Goal: Task Accomplishment & Management: Manage account settings

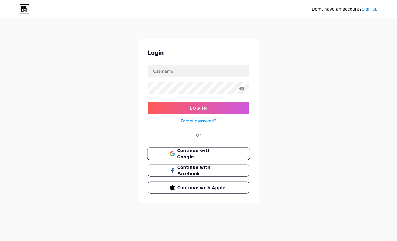
click at [209, 154] on span "Continue with Google" at bounding box center [202, 153] width 50 height 13
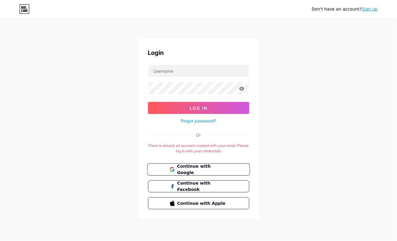
click at [205, 169] on span "Continue with Google" at bounding box center [202, 169] width 50 height 13
click at [212, 71] on input "text" at bounding box center [198, 71] width 101 height 12
click at [291, 76] on div "Don't have an account? Sign up Login Log In Forgot password? Or There is alread…" at bounding box center [198, 119] width 397 height 238
click at [202, 70] on input "text" at bounding box center [198, 71] width 101 height 12
type input "Hotelaer"
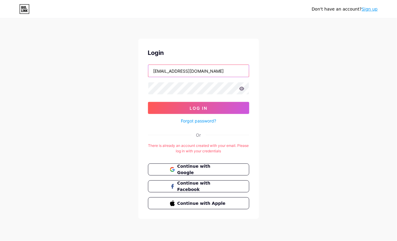
type input "hotelaeroinn1@gmail.com"
click at [121, 89] on div "Don't have an account? Sign up Login hotelaeroinn1@gmail.com Log In Forgot pass…" at bounding box center [198, 119] width 397 height 238
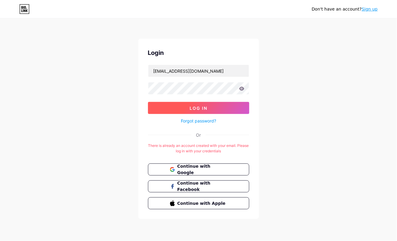
click at [178, 106] on button "Log In" at bounding box center [198, 108] width 101 height 12
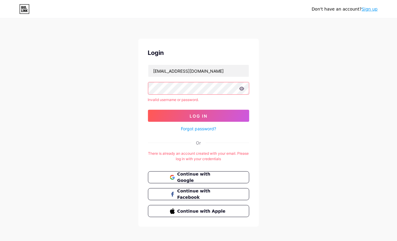
click at [110, 96] on div "Don't have an account? Sign up Login hotelaeroinn1@gmail.com Invalid username o…" at bounding box center [198, 123] width 397 height 246
click at [176, 117] on button "Log In" at bounding box center [198, 116] width 101 height 12
click at [206, 127] on link "Forgot password?" at bounding box center [198, 128] width 35 height 6
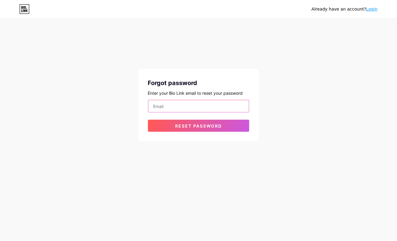
click at [208, 105] on input "email" at bounding box center [198, 106] width 101 height 12
type input "hotelaeroinn1@gmail.com"
click at [304, 65] on div "Already have an account? Login Forgot password Enter your Bio Link email to res…" at bounding box center [198, 80] width 397 height 161
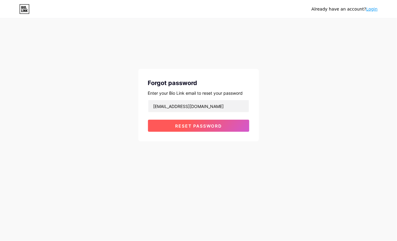
click at [167, 128] on button "Reset password" at bounding box center [198, 126] width 101 height 12
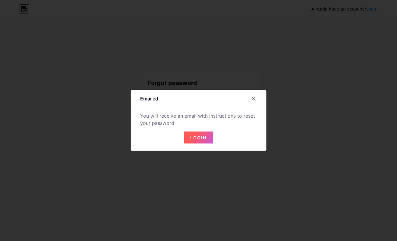
click at [200, 140] on span "Login" at bounding box center [198, 137] width 16 height 5
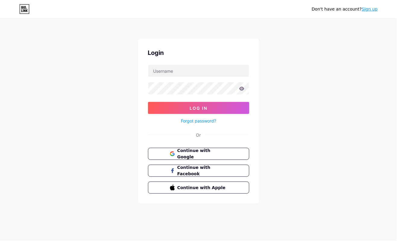
scroll to position [29, 0]
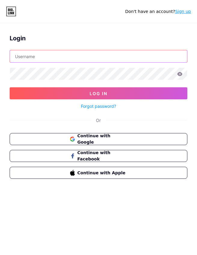
click at [100, 50] on input "text" at bounding box center [99, 56] width 178 height 12
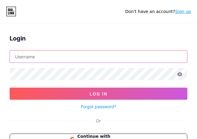
click at [85, 55] on input "text" at bounding box center [99, 56] width 178 height 12
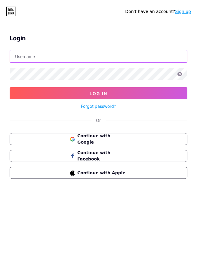
type input "hotelaeroinn1@gmail.com"
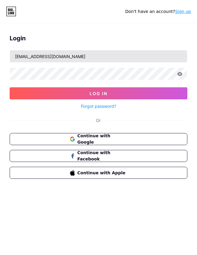
click at [10, 87] on button "Log In" at bounding box center [99, 93] width 178 height 12
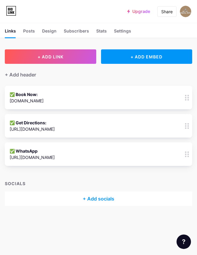
click at [105, 198] on div "+ Add socials" at bounding box center [99, 199] width 188 height 14
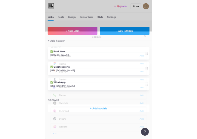
scroll to position [542, 0]
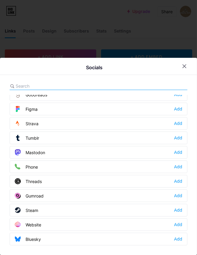
click at [118, 86] on div at bounding box center [99, 86] width 178 height 8
click at [74, 84] on input "text" at bounding box center [49, 86] width 67 height 6
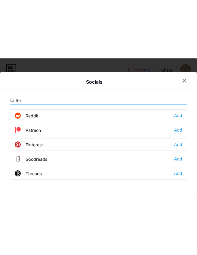
scroll to position [0, 0]
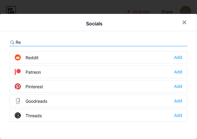
type input "R"
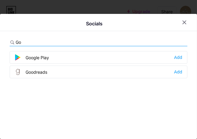
type input "G"
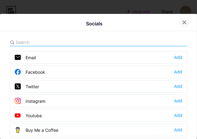
click at [186, 20] on icon at bounding box center [184, 22] width 5 height 5
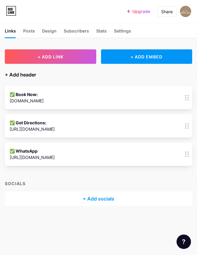
click at [13, 74] on div "+ Add header" at bounding box center [20, 74] width 31 height 7
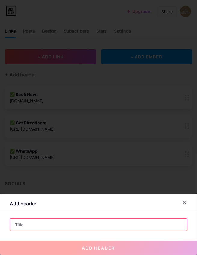
click at [88, 225] on input "text" at bounding box center [99, 225] width 178 height 12
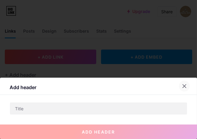
click at [184, 90] on div at bounding box center [184, 85] width 11 height 11
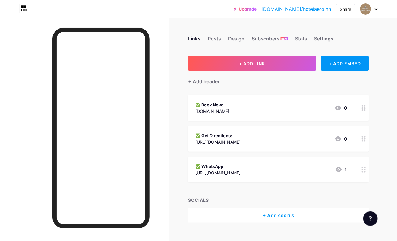
click at [365, 169] on circle at bounding box center [365, 170] width 2 height 2
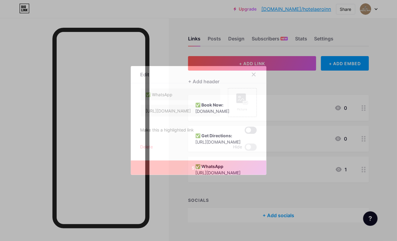
click at [252, 134] on span at bounding box center [251, 130] width 12 height 7
click at [245, 132] on input "checkbox" at bounding box center [245, 132] width 0 height 0
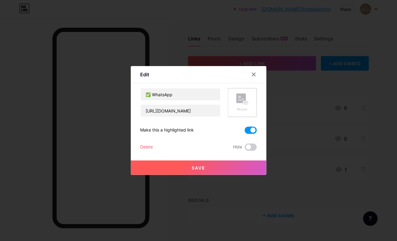
click at [244, 175] on button "Save" at bounding box center [199, 167] width 136 height 14
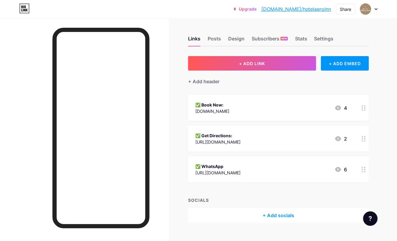
click at [362, 137] on icon at bounding box center [364, 139] width 4 height 6
click at [252, 134] on span at bounding box center [251, 130] width 12 height 7
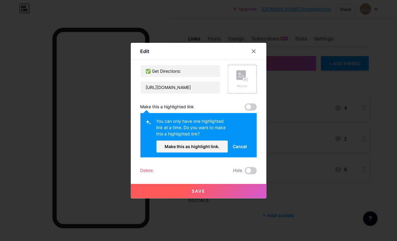
click at [228, 198] on button "Save" at bounding box center [199, 191] width 136 height 14
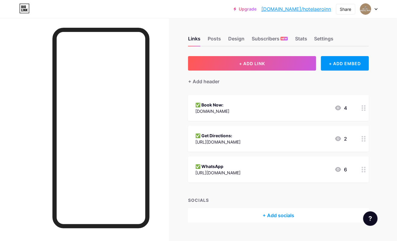
click at [365, 138] on circle at bounding box center [365, 139] width 2 height 2
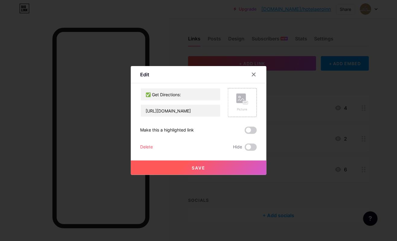
click at [254, 134] on span at bounding box center [251, 130] width 12 height 7
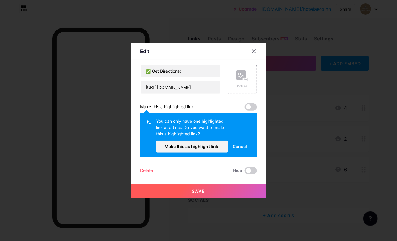
click at [250, 111] on span at bounding box center [251, 106] width 12 height 7
click at [256, 111] on span at bounding box center [251, 106] width 12 height 7
click at [211, 149] on span "Make this as highlight link." at bounding box center [192, 146] width 55 height 5
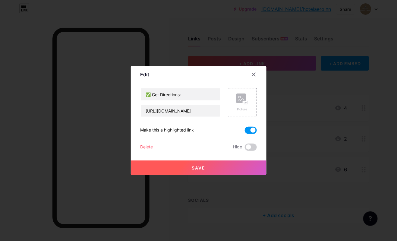
click at [216, 175] on button "Save" at bounding box center [199, 167] width 136 height 14
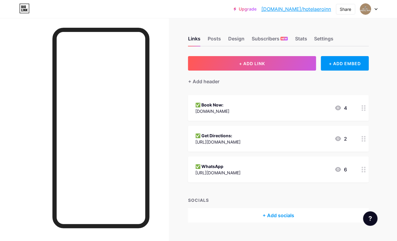
click at [365, 110] on circle at bounding box center [365, 110] width 2 height 2
click at [252, 134] on span at bounding box center [251, 130] width 12 height 7
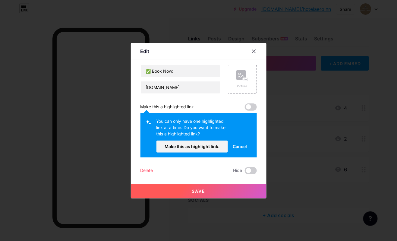
click at [254, 111] on span at bounding box center [251, 106] width 12 height 7
click at [209, 149] on span "Make this as highlight link." at bounding box center [192, 146] width 55 height 5
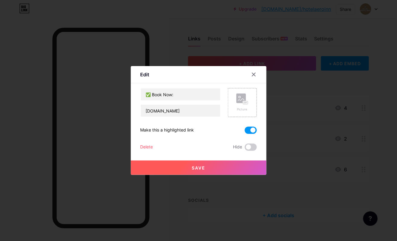
click at [212, 175] on button "Save" at bounding box center [199, 167] width 136 height 14
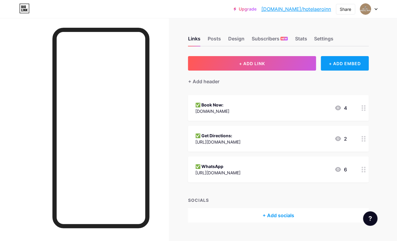
click at [349, 65] on div "+ ADD EMBED" at bounding box center [345, 63] width 48 height 14
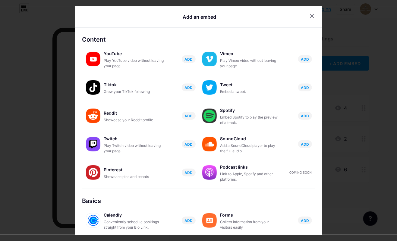
click at [388, 60] on div at bounding box center [198, 120] width 397 height 241
